Goal: Information Seeking & Learning: Learn about a topic

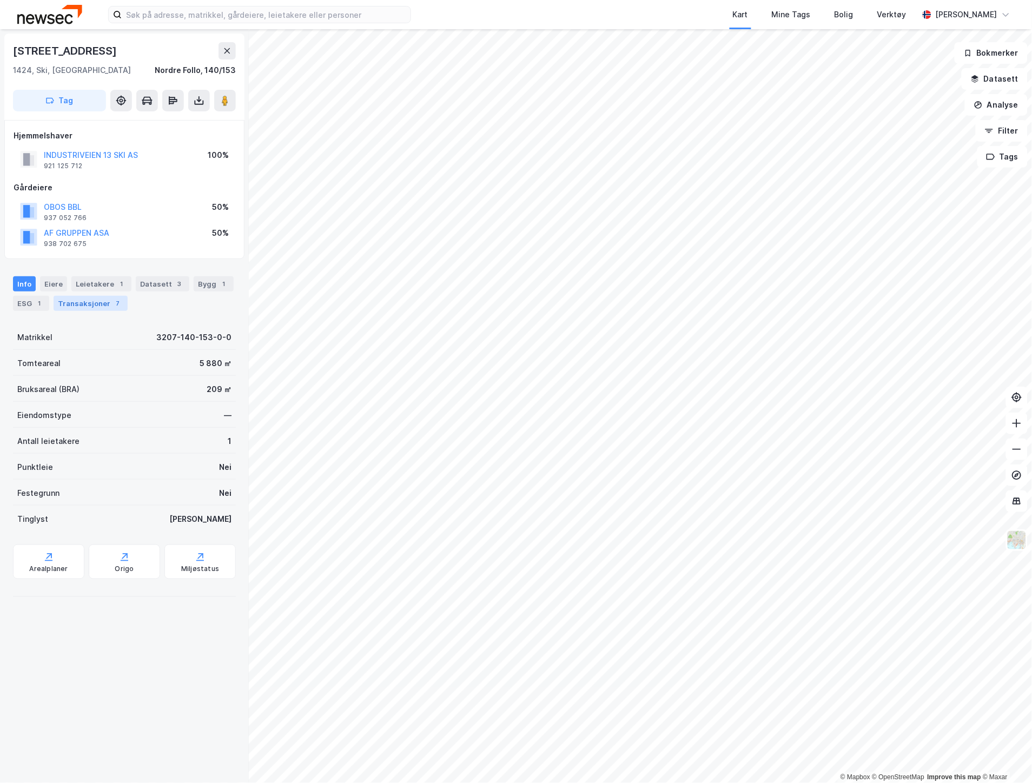
click at [94, 303] on div "Transaksjoner 7" at bounding box center [91, 303] width 74 height 15
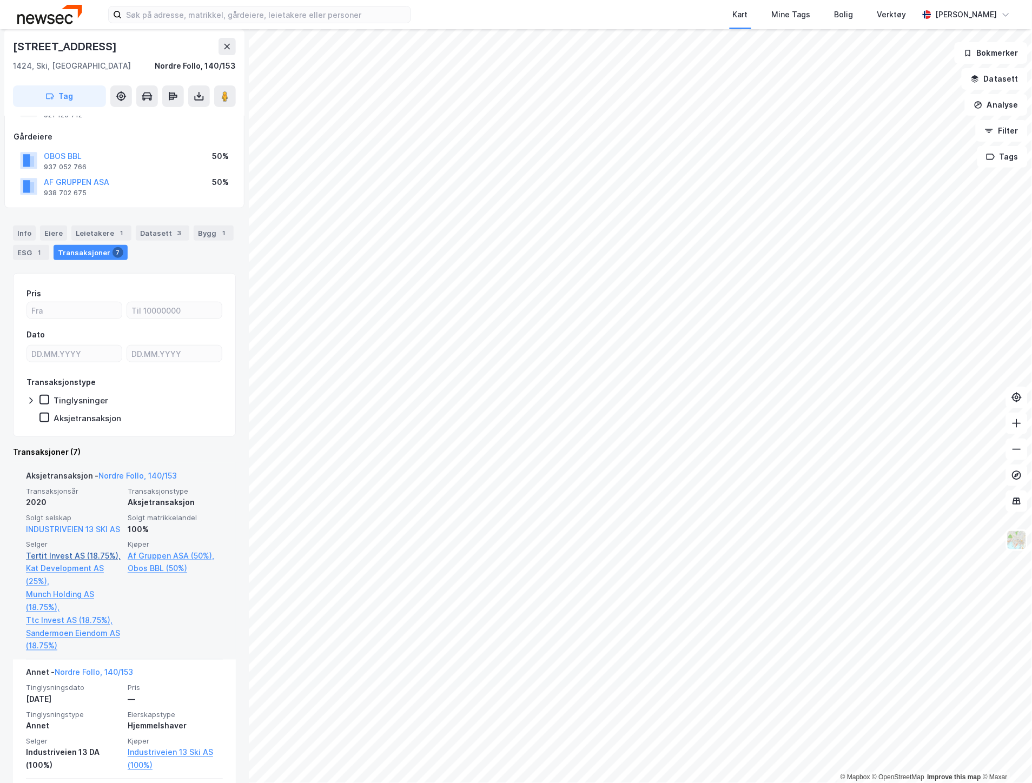
scroll to position [120, 0]
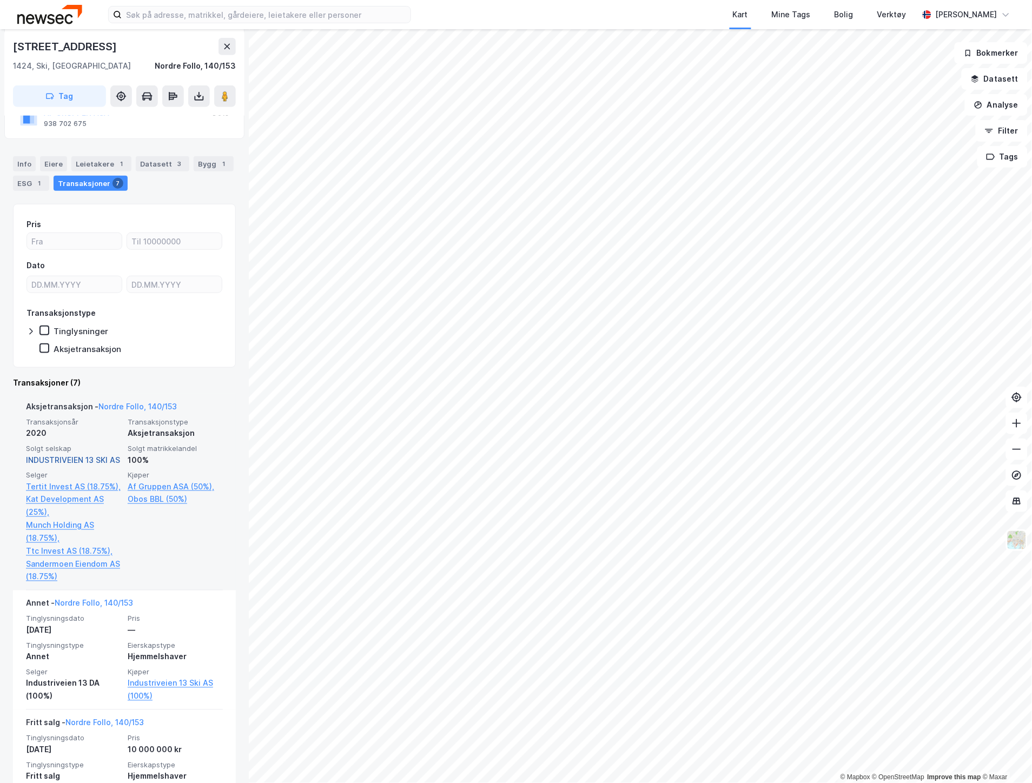
click at [87, 456] on link "INDUSTRIVEIEN 13 SKI AS" at bounding box center [73, 459] width 94 height 9
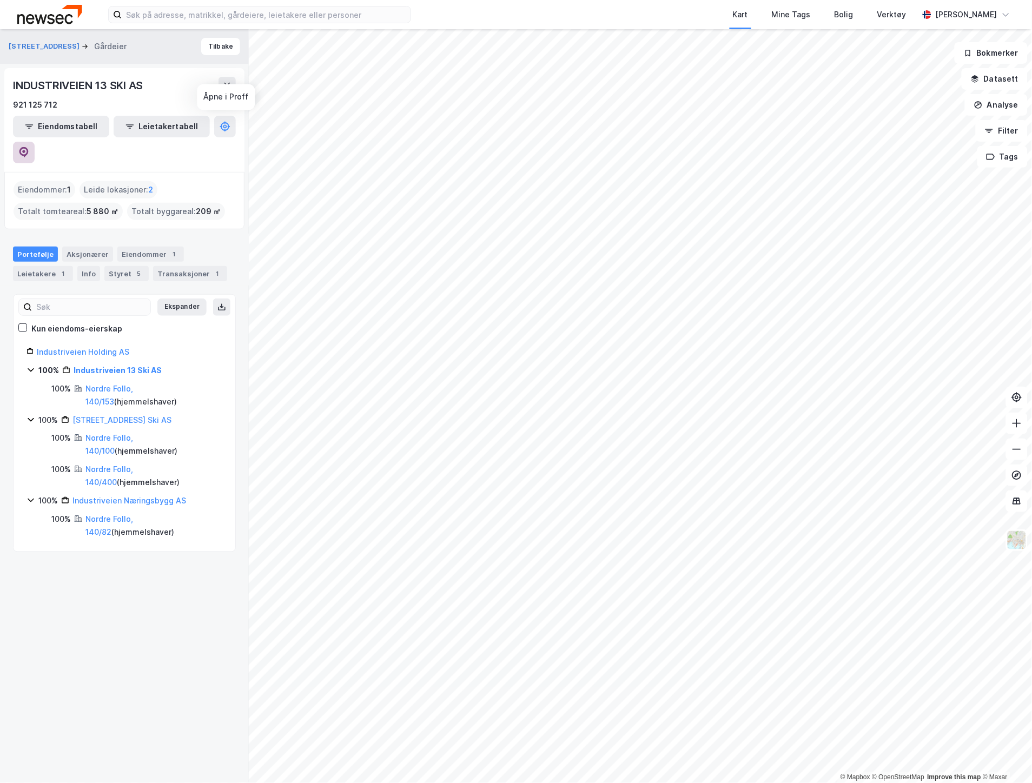
click at [35, 142] on button at bounding box center [24, 153] width 22 height 22
click at [51, 44] on button "[STREET_ADDRESS]" at bounding box center [45, 46] width 73 height 11
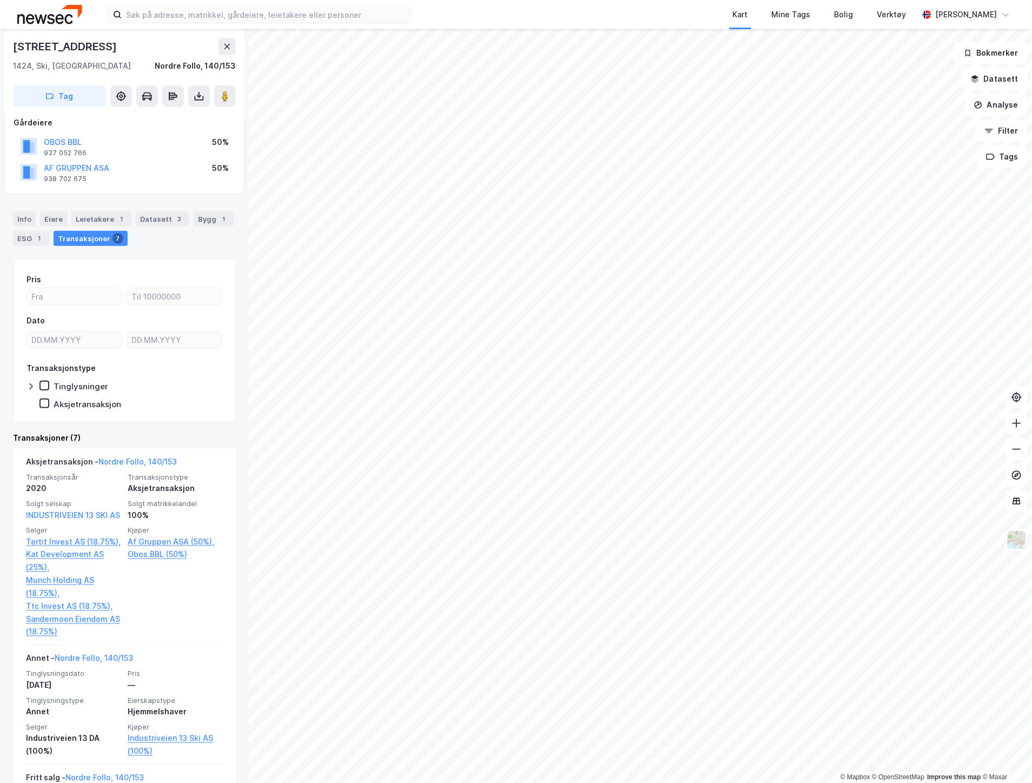
scroll to position [120, 0]
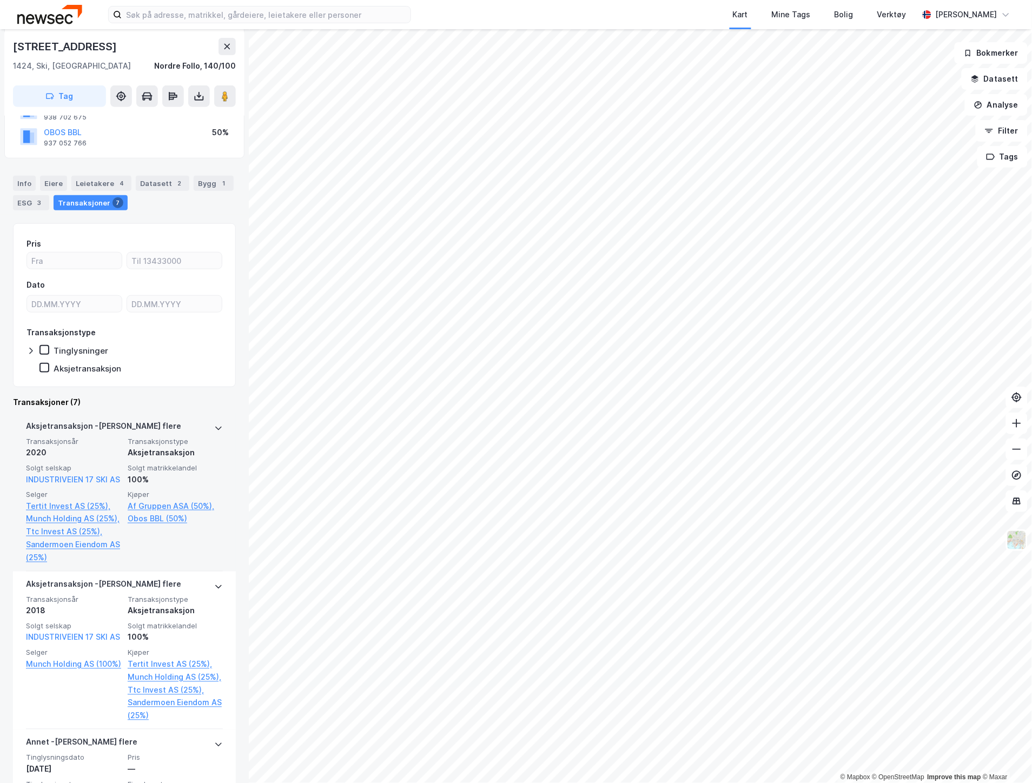
scroll to position [120, 0]
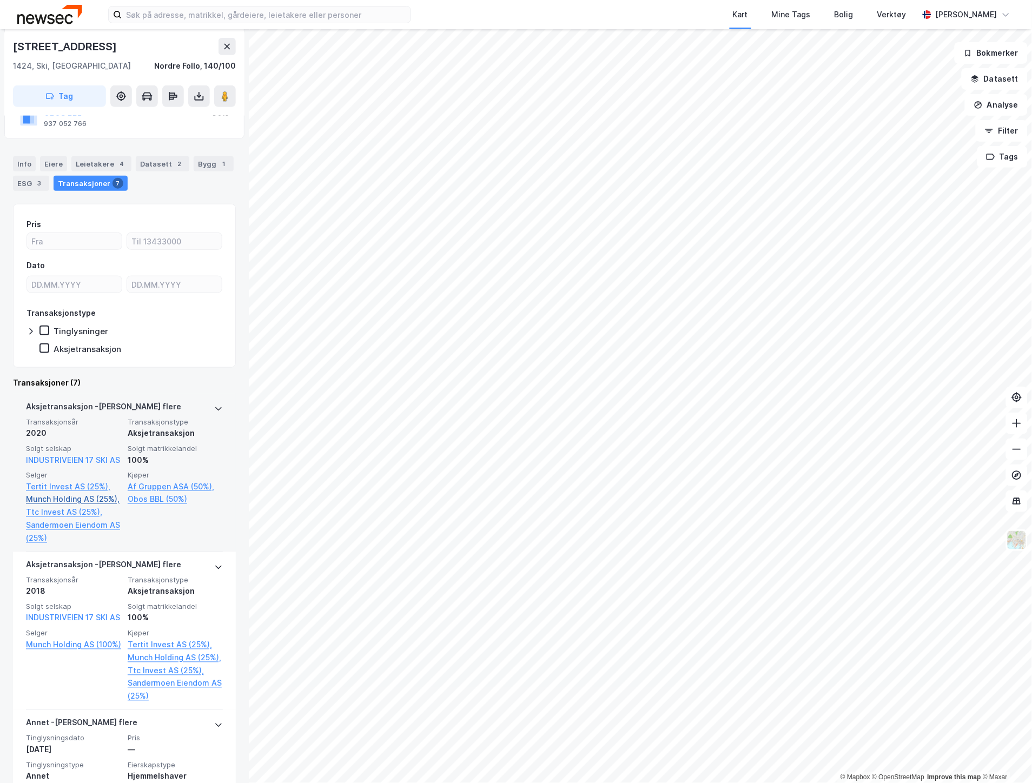
click at [56, 506] on link "Munch Holding AS (25%)," at bounding box center [73, 499] width 95 height 13
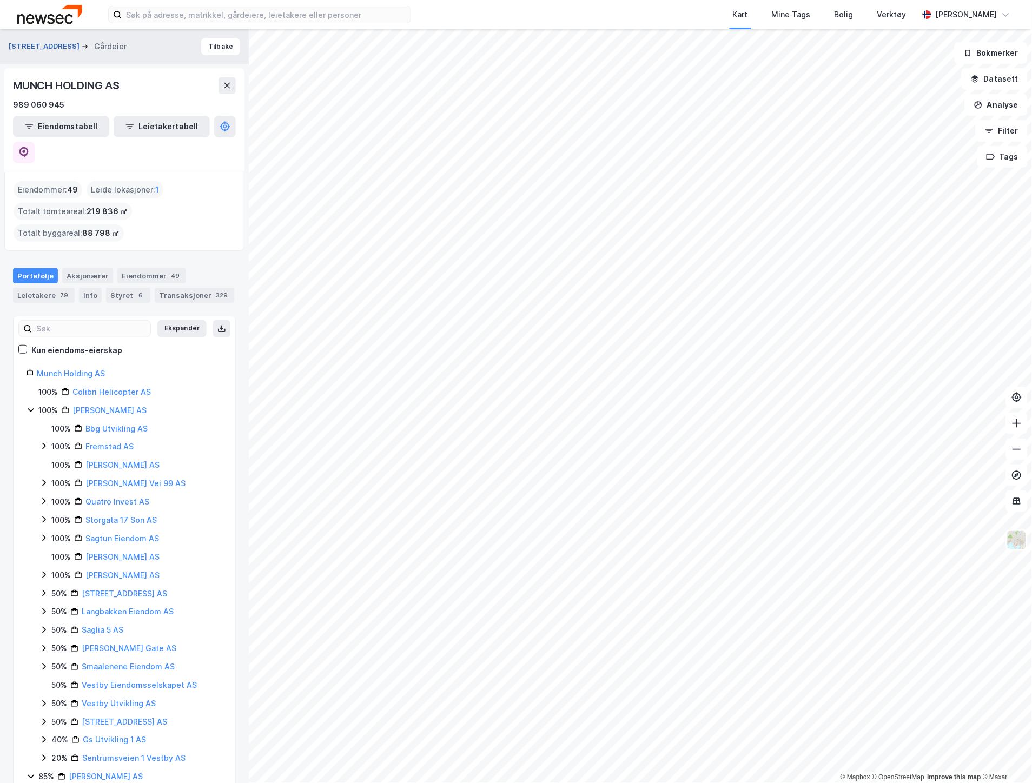
click at [41, 45] on button "[STREET_ADDRESS]" at bounding box center [45, 46] width 73 height 11
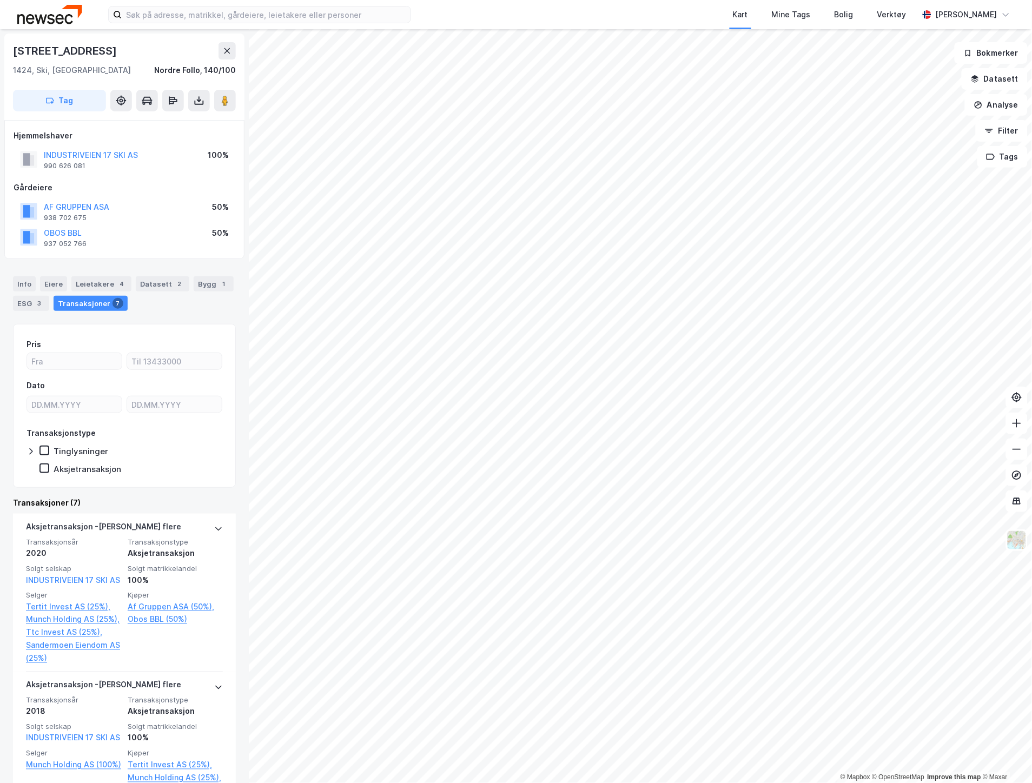
drag, startPoint x: 27, startPoint y: 284, endPoint x: 2, endPoint y: 264, distance: 32.3
click at [27, 284] on div "Info" at bounding box center [24, 283] width 23 height 15
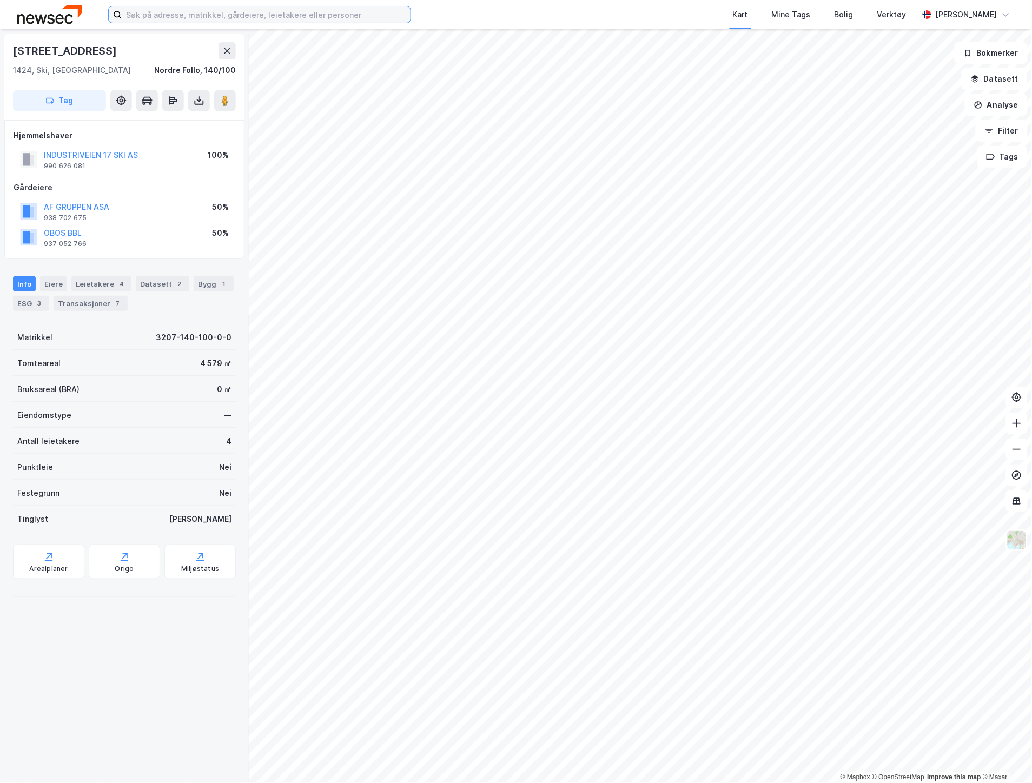
click at [343, 14] on input at bounding box center [266, 14] width 289 height 16
